Goal: Task Accomplishment & Management: Complete application form

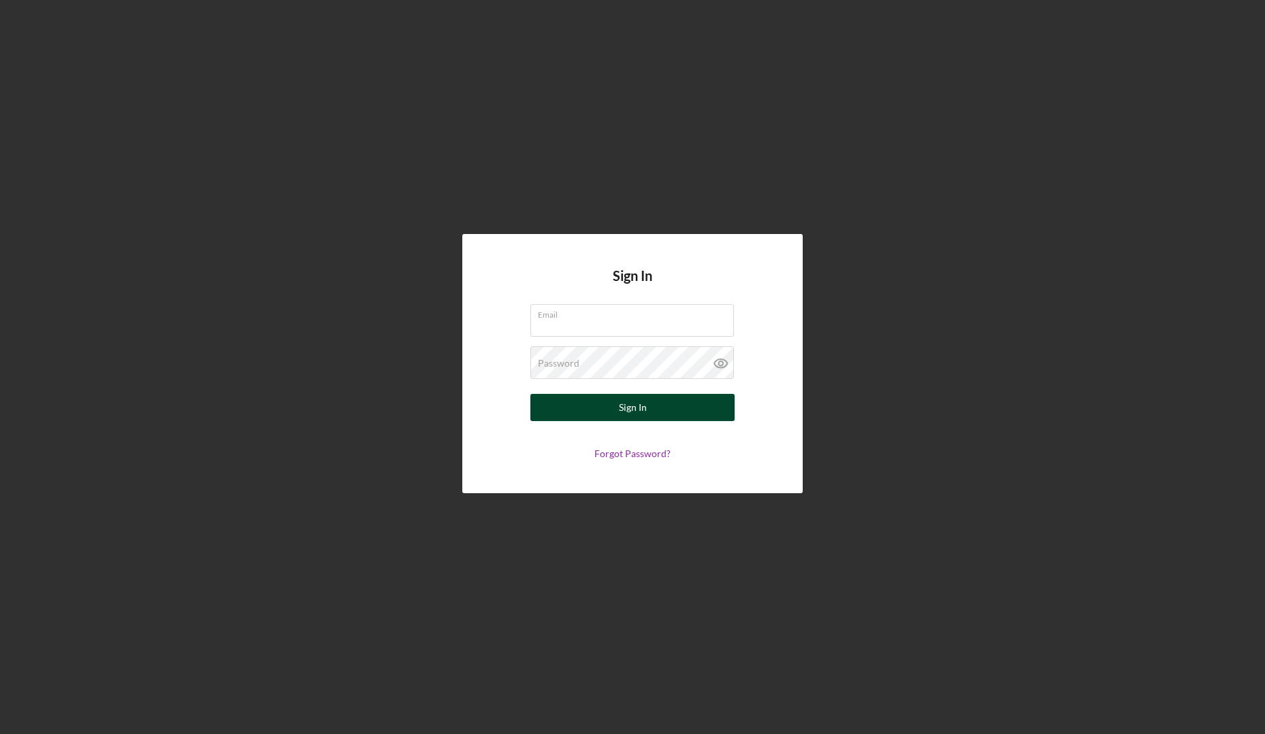
type input "[PERSON_NAME][EMAIL_ADDRESS][PERSON_NAME][DOMAIN_NAME]"
click at [604, 413] on button "Sign In" at bounding box center [632, 407] width 204 height 27
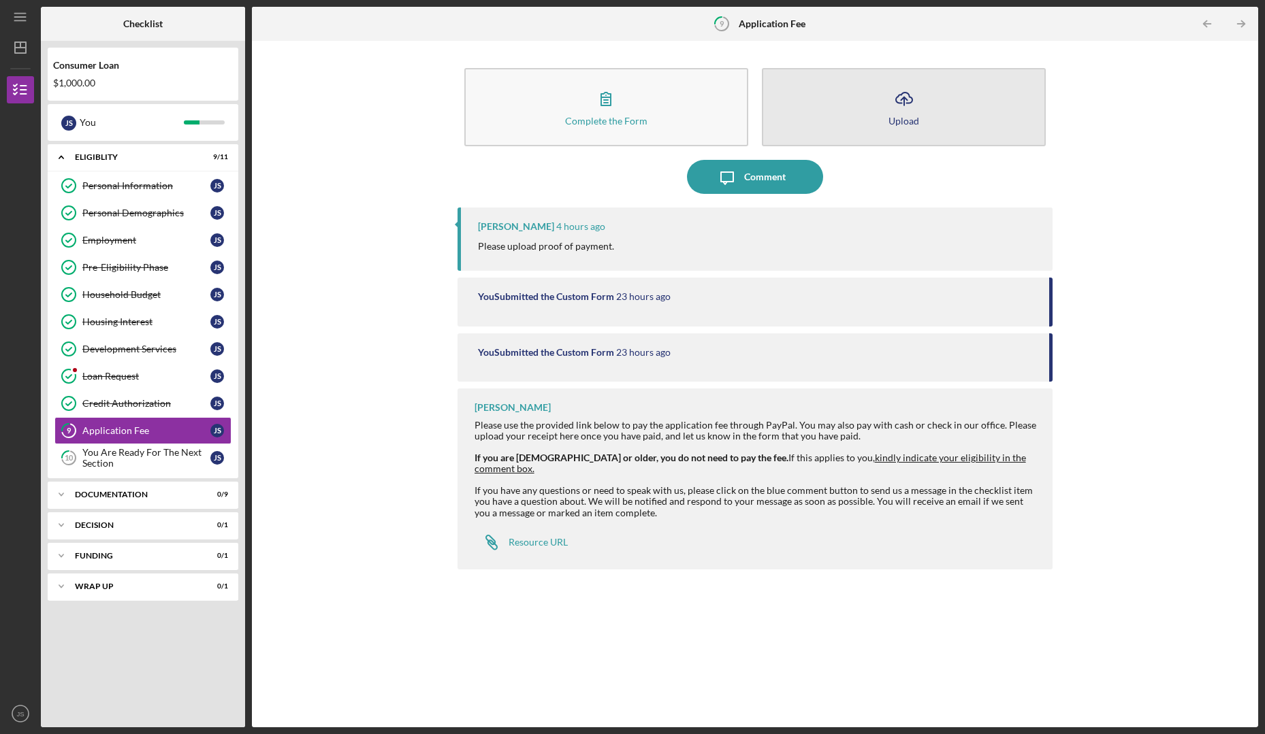
click at [890, 101] on icon "Icon/Upload" at bounding box center [904, 99] width 34 height 34
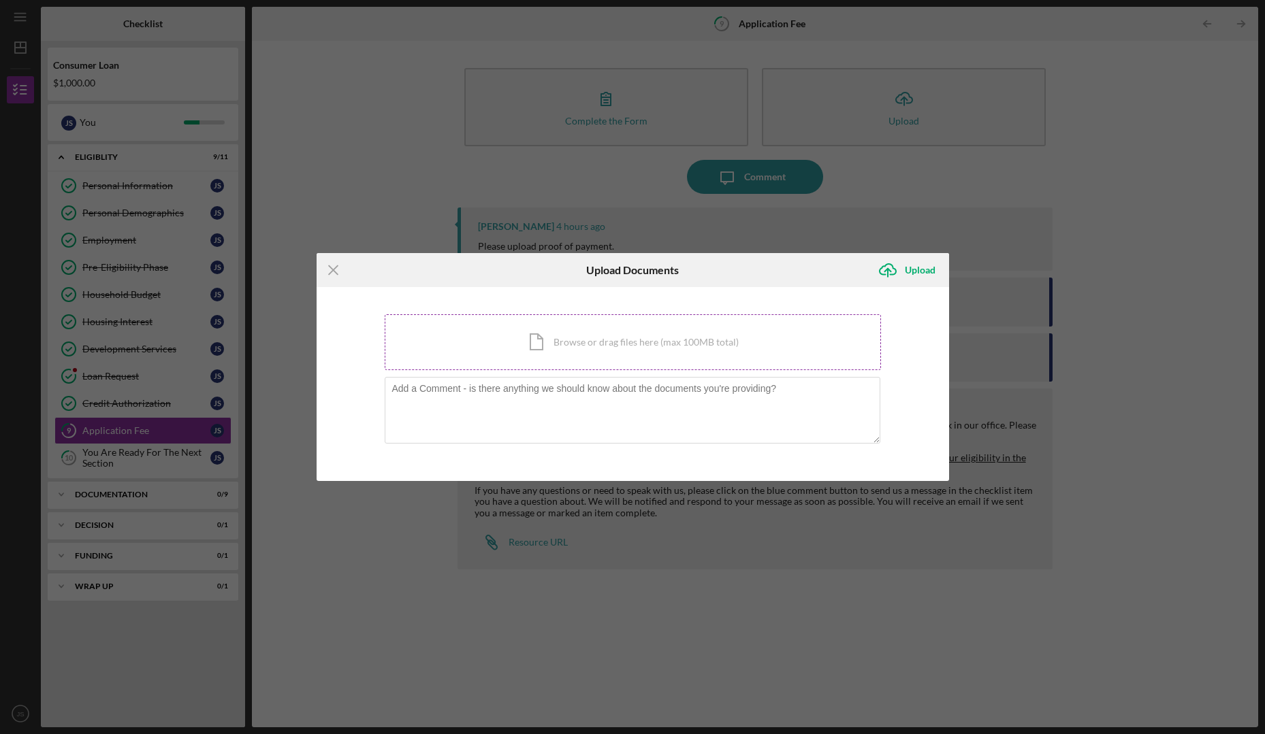
click at [580, 344] on div "Icon/Document Browse or drag files here (max 100MB total) Tap to choose files o…" at bounding box center [633, 342] width 496 height 56
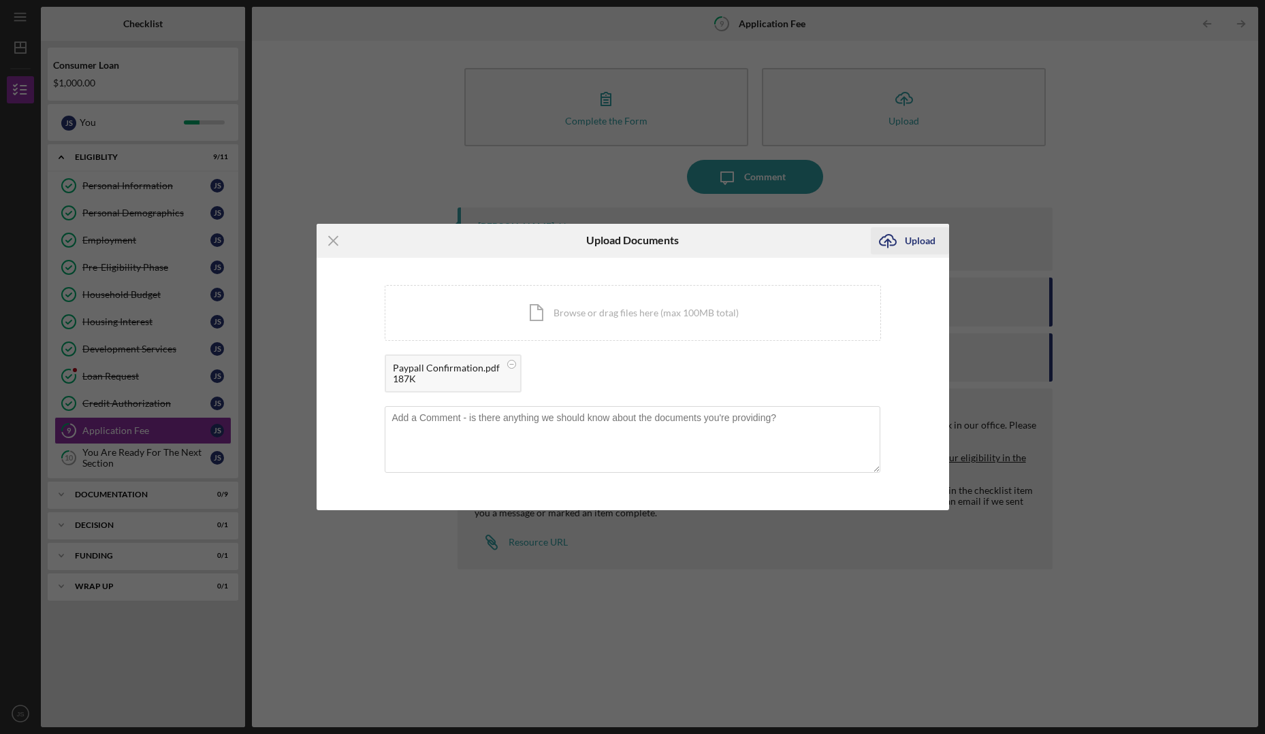
click at [894, 245] on icon "submit" at bounding box center [887, 240] width 16 height 10
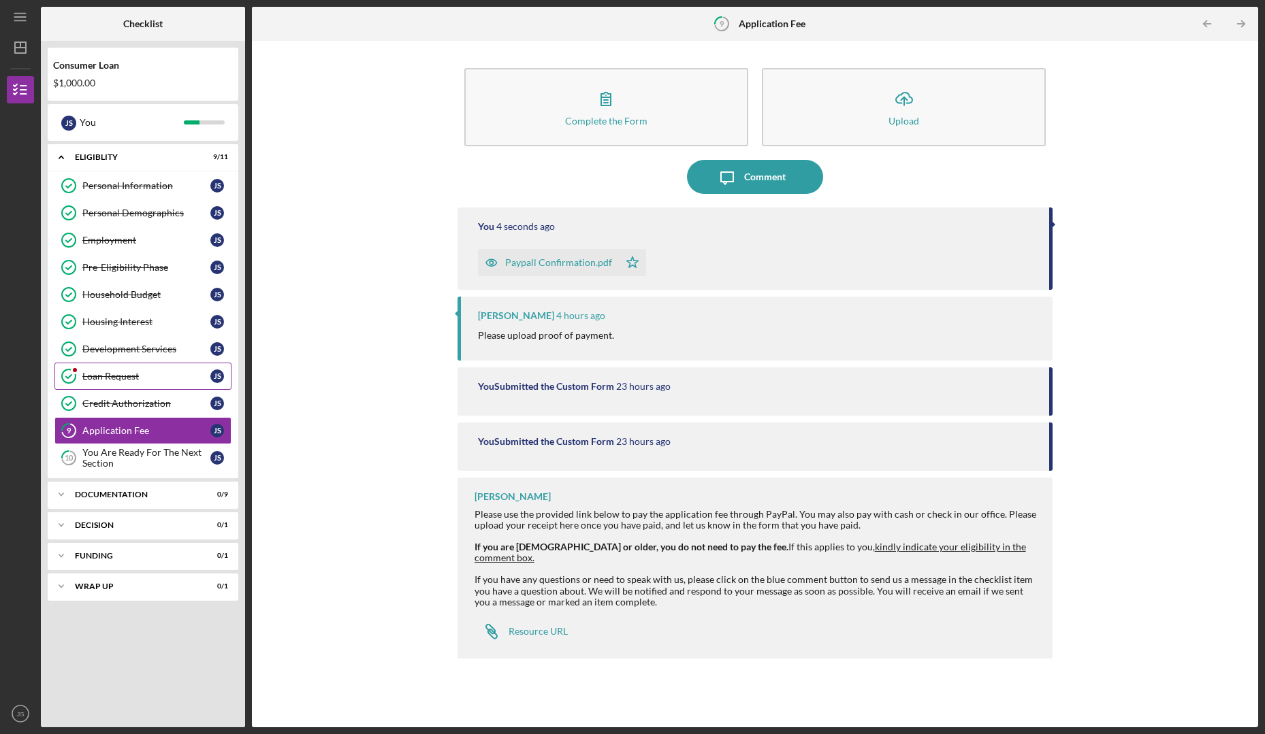
click at [135, 372] on div "Loan Request" at bounding box center [146, 376] width 128 height 11
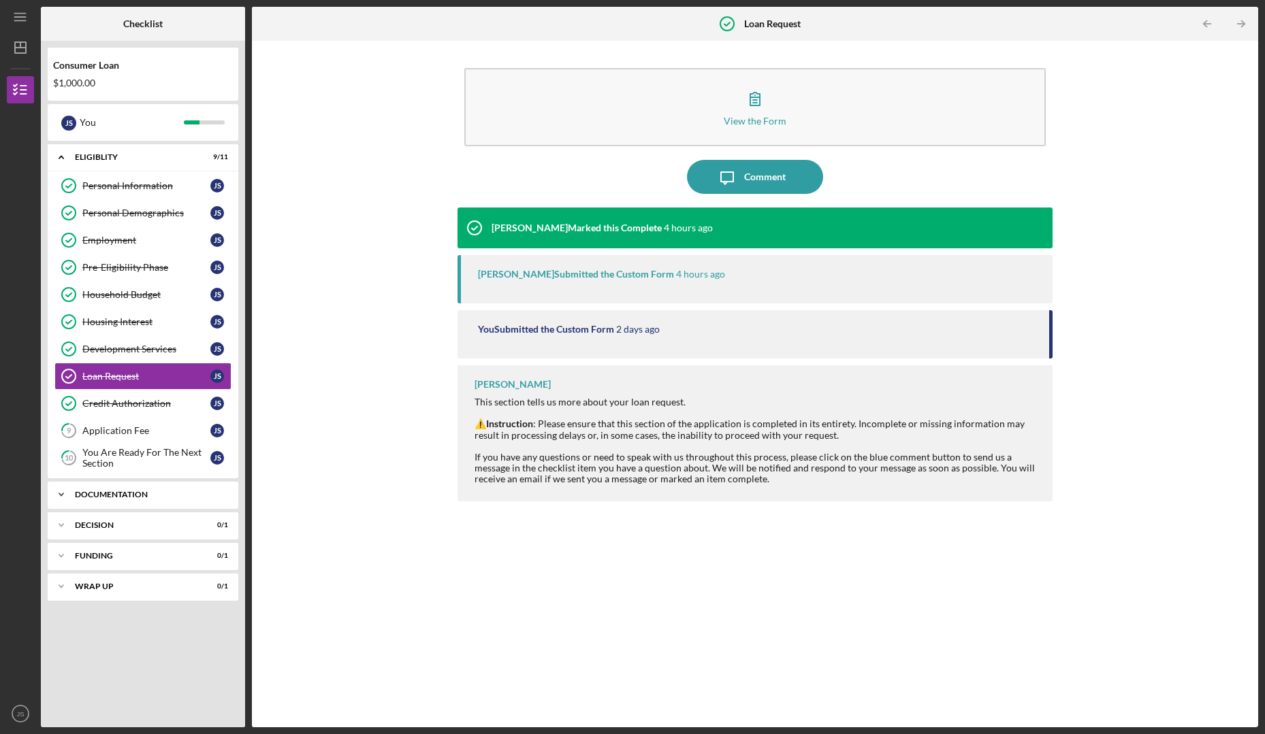
click at [157, 494] on div "Documentation" at bounding box center [148, 495] width 146 height 8
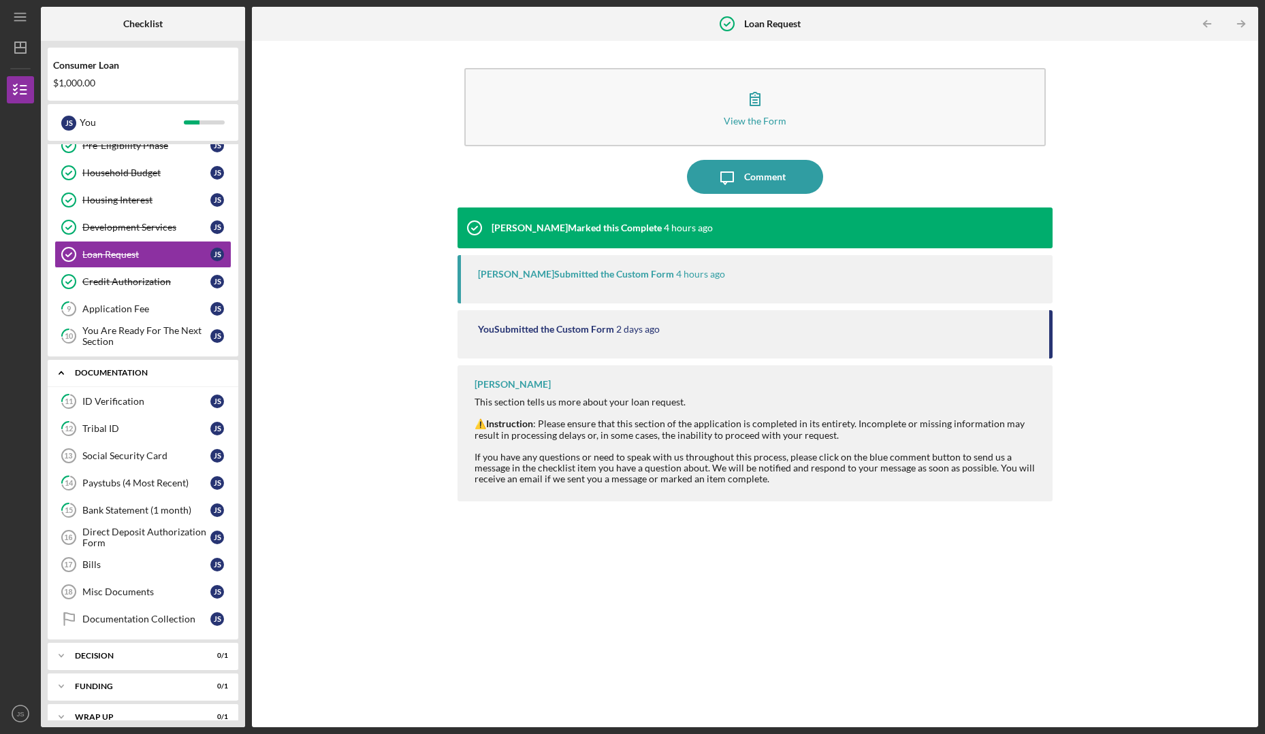
scroll to position [140, 0]
